Goal: Task Accomplishment & Management: Manage account settings

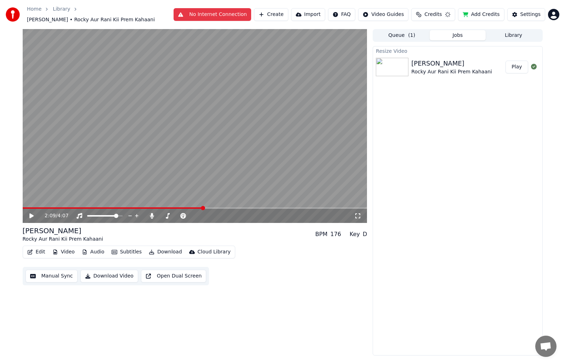
click at [513, 66] on button "Play" at bounding box center [517, 67] width 22 height 13
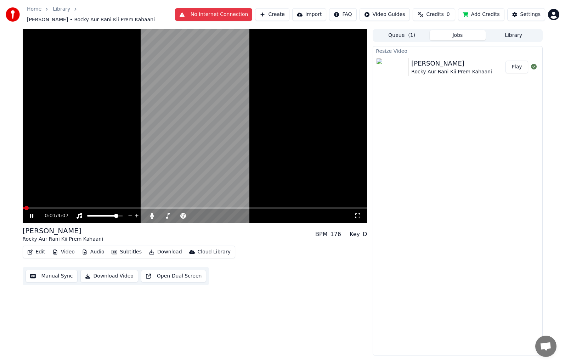
click at [39, 207] on span at bounding box center [195, 207] width 345 height 1
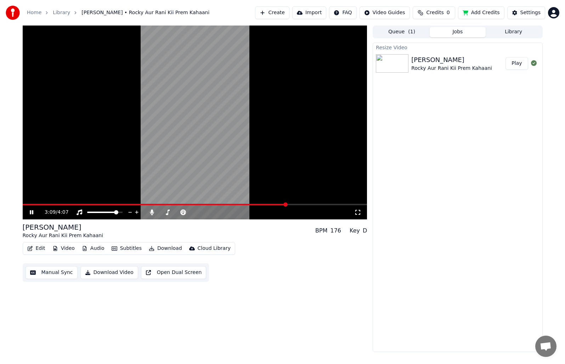
click at [556, 15] on html "Home Library [PERSON_NAME] • Rocky Aur Rani Kii Prem Kahaani Create Import FAQ …" at bounding box center [282, 182] width 565 height 364
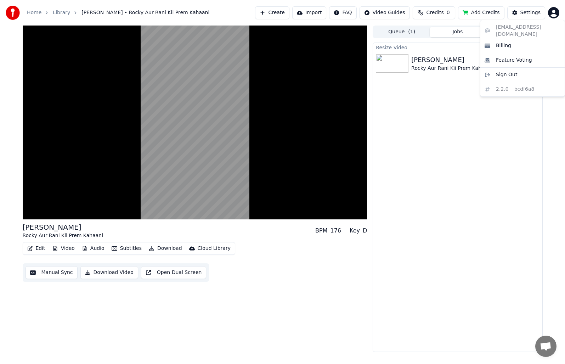
click at [533, 29] on div "[EMAIL_ADDRESS][DOMAIN_NAME] Billing Feature Voting Sign Out 2.2.0 bcdf6a8" at bounding box center [522, 58] width 85 height 77
click at [463, 123] on html "Home Library [PERSON_NAME] • Rocky Aur Rani Kii Prem Kahaani Create Import FAQ …" at bounding box center [282, 182] width 565 height 364
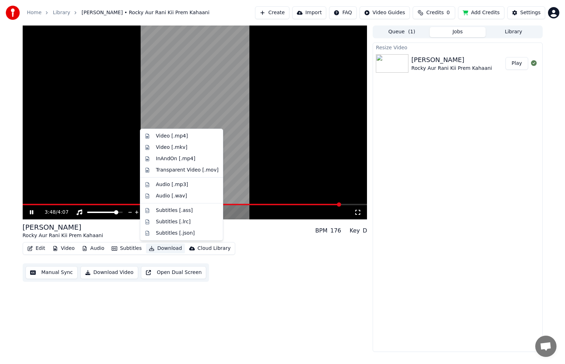
click at [159, 250] on button "Download" at bounding box center [165, 249] width 39 height 10
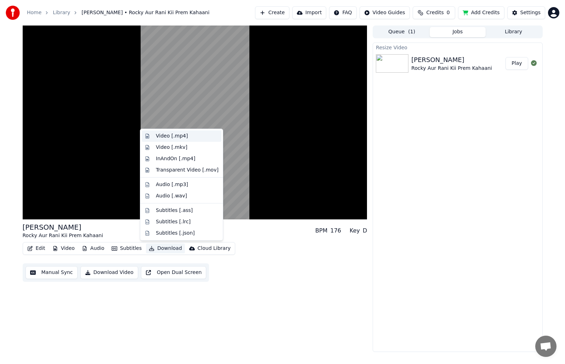
click at [180, 137] on div "Video [.mp4]" at bounding box center [172, 136] width 32 height 7
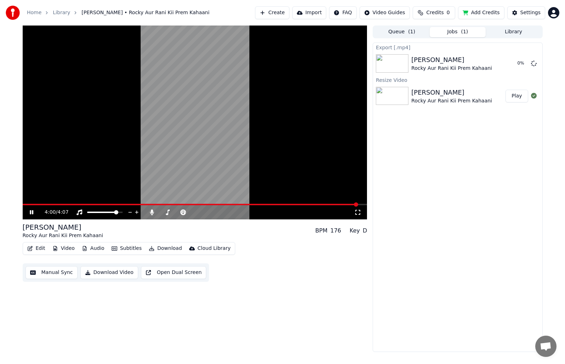
click at [97, 272] on button "Download Video" at bounding box center [109, 272] width 58 height 13
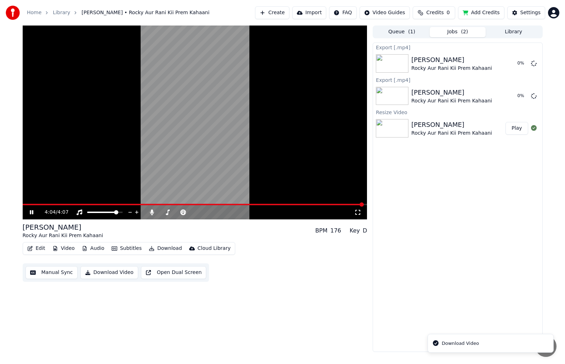
click at [36, 12] on link "Home" at bounding box center [34, 12] width 15 height 7
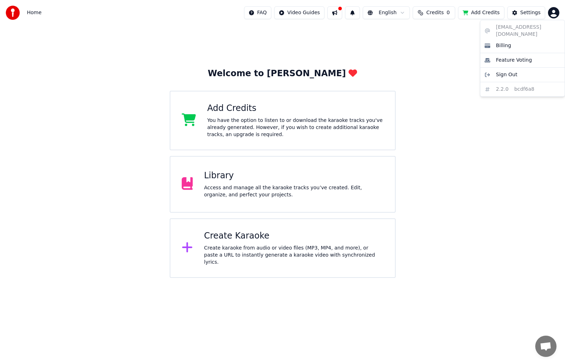
click at [558, 14] on html "Home FAQ Video Guides English Credits 0 Add Credits Settings Welcome to Youka A…" at bounding box center [282, 139] width 565 height 278
click at [10, 9] on html "Home FAQ Video Guides English Credits 0 Add Credits Settings Welcome to Youka A…" at bounding box center [282, 139] width 565 height 278
click at [231, 248] on div "Create karaoke from audio or video files (MP3, MP4, and more), or paste a URL t…" at bounding box center [294, 255] width 180 height 21
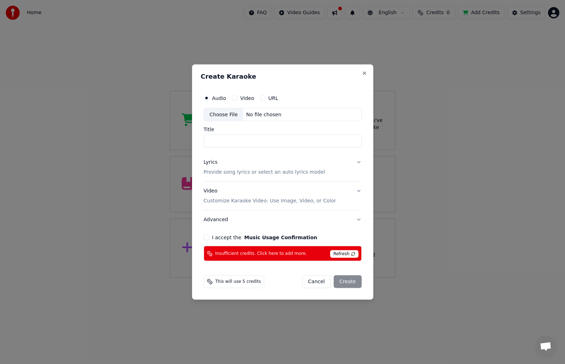
click at [318, 278] on button "Cancel" at bounding box center [316, 281] width 29 height 13
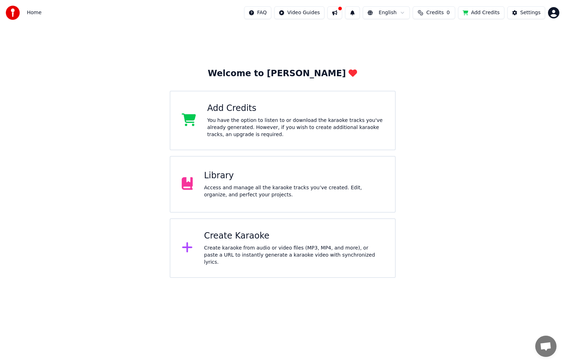
click at [327, 199] on div "Library Access and manage all the karaoke tracks you’ve created. Edit, organize…" at bounding box center [283, 184] width 226 height 57
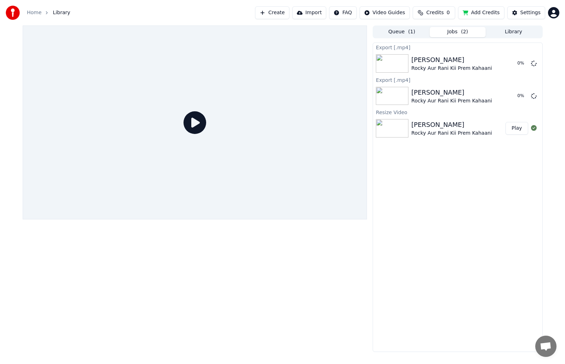
click at [404, 34] on button "Queue ( 1 )" at bounding box center [402, 32] width 56 height 10
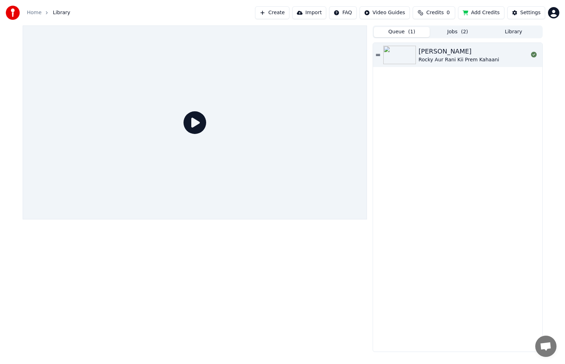
click at [444, 33] on button "Jobs ( 2 )" at bounding box center [458, 32] width 56 height 10
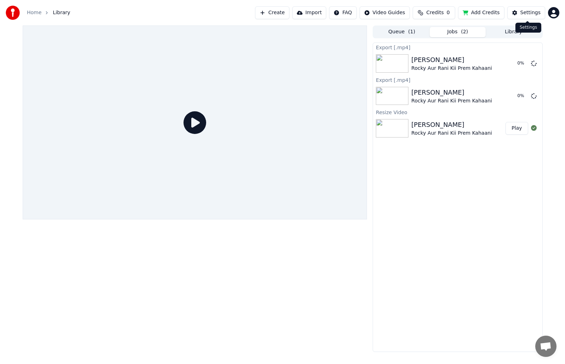
click at [527, 11] on div "Settings" at bounding box center [531, 12] width 20 height 7
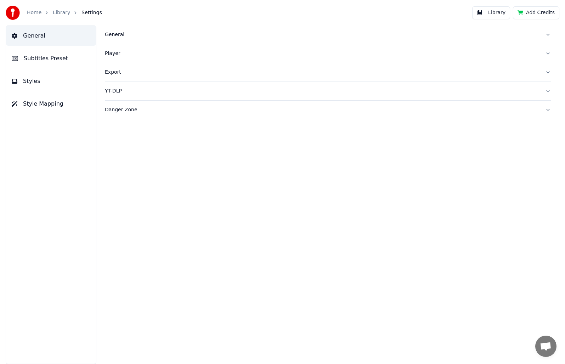
click at [82, 13] on span "Settings" at bounding box center [92, 12] width 20 height 7
click at [87, 13] on span "Settings" at bounding box center [92, 12] width 20 height 7
click at [20, 12] on div at bounding box center [15, 13] width 18 height 14
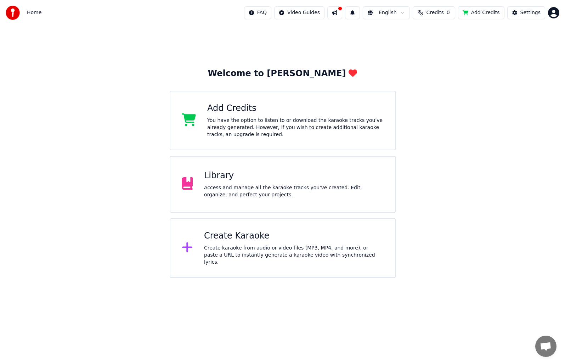
click at [550, 16] on html "Home FAQ Video Guides English Credits 0 Add Credits Settings Welcome to Youka A…" at bounding box center [282, 139] width 565 height 278
click at [539, 29] on div "[EMAIL_ADDRESS][DOMAIN_NAME] Billing Feature Voting Sign Out 2.2.0 bcdf6a8" at bounding box center [522, 58] width 85 height 77
click at [509, 71] on span "Sign Out" at bounding box center [506, 74] width 21 height 7
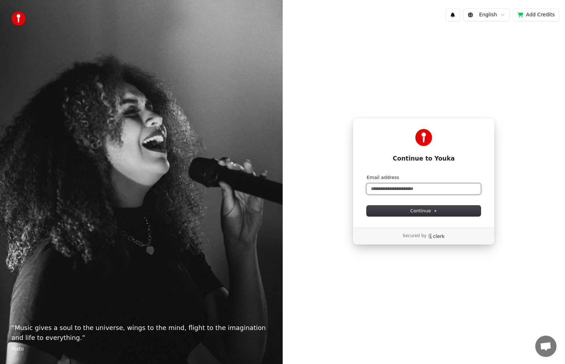
click at [401, 190] on input "Email address" at bounding box center [424, 189] width 114 height 11
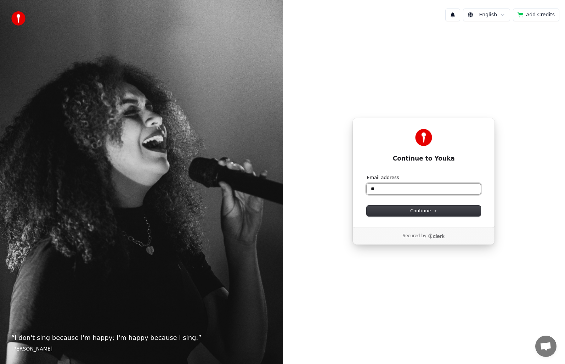
type input "*"
click at [406, 188] on input "Email address" at bounding box center [424, 189] width 114 height 11
click at [394, 187] on input "Email address" at bounding box center [424, 189] width 114 height 11
click at [385, 189] on input "Email address" at bounding box center [424, 189] width 114 height 11
click at [437, 209] on button "Continue" at bounding box center [424, 211] width 114 height 11
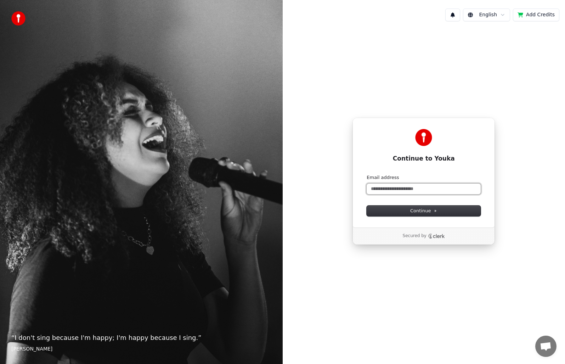
click at [416, 187] on input "Email address" at bounding box center [424, 189] width 114 height 11
drag, startPoint x: 421, startPoint y: 188, endPoint x: 372, endPoint y: 188, distance: 49.3
click at [372, 188] on input "**********" at bounding box center [424, 189] width 114 height 11
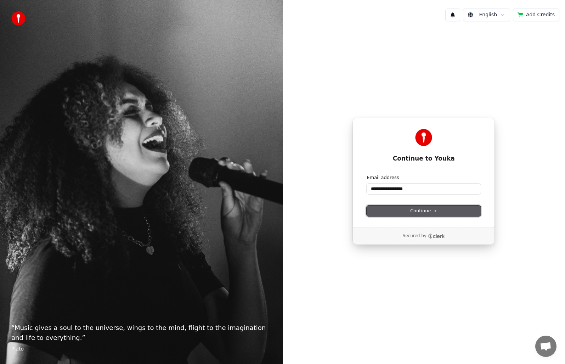
click at [435, 211] on icon at bounding box center [435, 211] width 1 height 2
type input "**********"
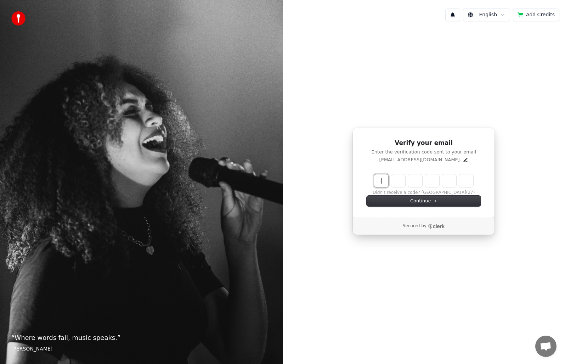
click at [379, 179] on input "Enter verification code" at bounding box center [423, 180] width 99 height 13
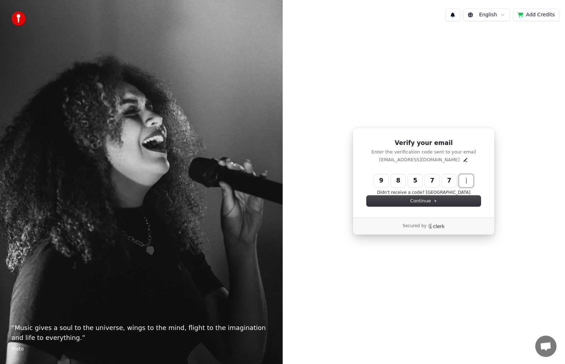
type input "******"
